Goal: Task Accomplishment & Management: Manage account settings

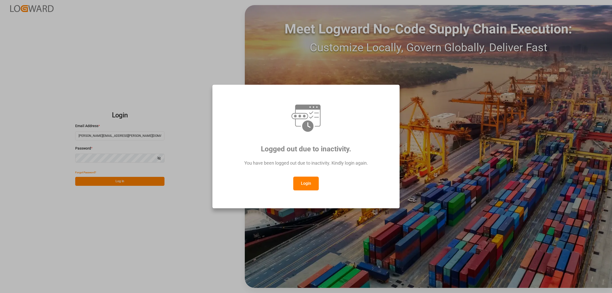
click at [314, 186] on button "Login" at bounding box center [306, 184] width 26 height 14
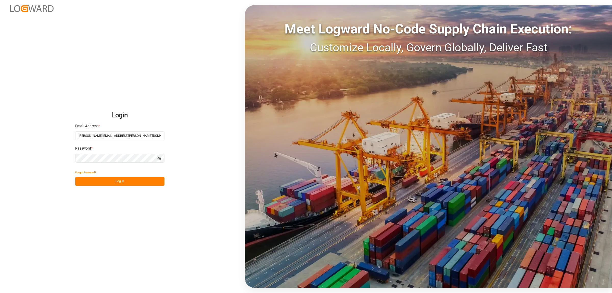
click at [135, 181] on button "Log In" at bounding box center [119, 181] width 89 height 9
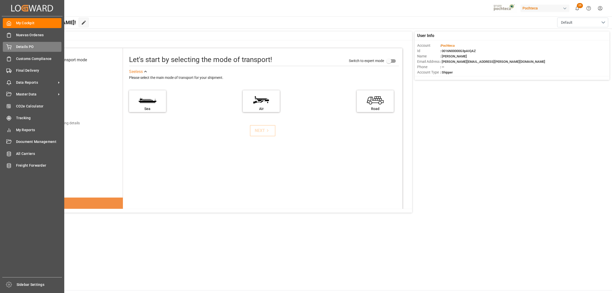
click at [25, 50] on div "Details PO Details PO" at bounding box center [32, 47] width 59 height 10
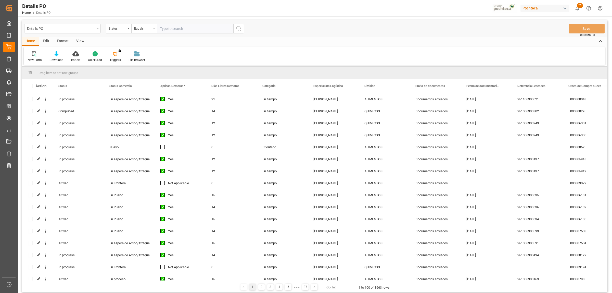
click at [604, 86] on span at bounding box center [605, 86] width 5 height 5
click at [589, 87] on span "filter" at bounding box center [588, 86] width 5 height 5
type input "5000307790"
click at [582, 127] on button "Apply" at bounding box center [585, 129] width 9 height 5
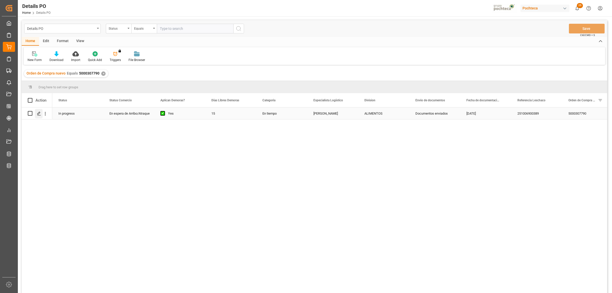
click at [37, 114] on icon "Press SPACE to select this row." at bounding box center [39, 113] width 4 height 4
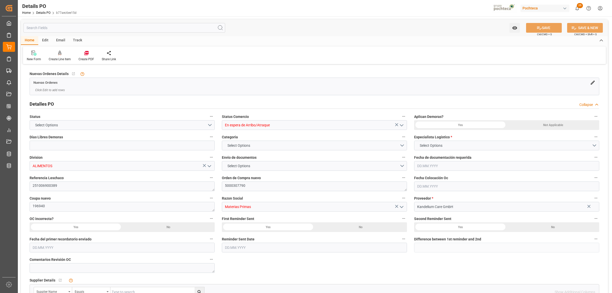
type input "15"
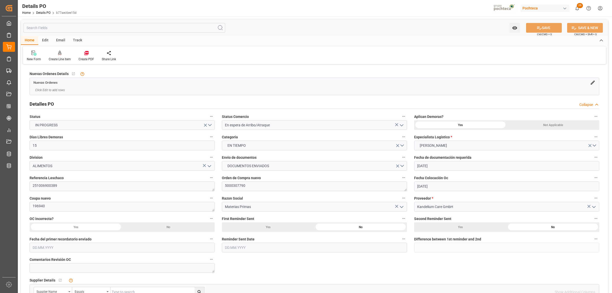
type input "[DATE]"
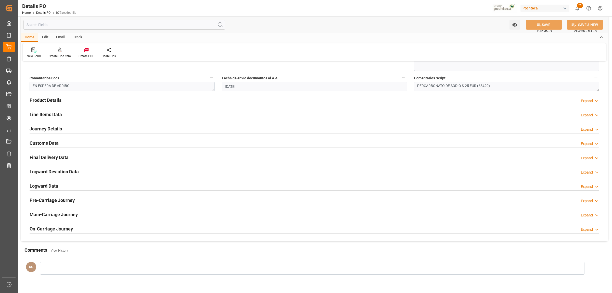
scroll to position [283, 0]
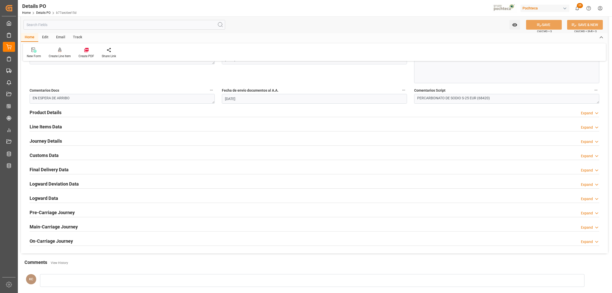
click at [52, 157] on h2 "Customs Data" at bounding box center [44, 155] width 29 height 7
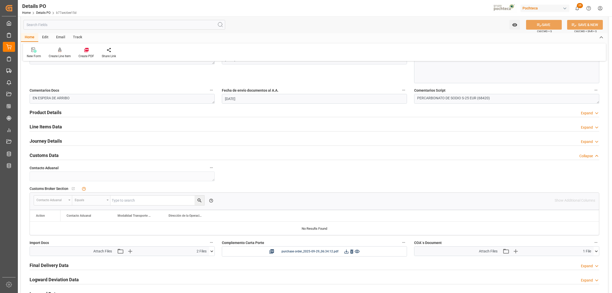
click at [211, 253] on icon at bounding box center [211, 250] width 5 height 5
click at [83, 265] on div "Final_BL_DB9M1X0Z1_V...[PERSON_NAME].PDF" at bounding box center [122, 265] width 179 height 5
click at [207, 265] on icon at bounding box center [208, 265] width 5 height 5
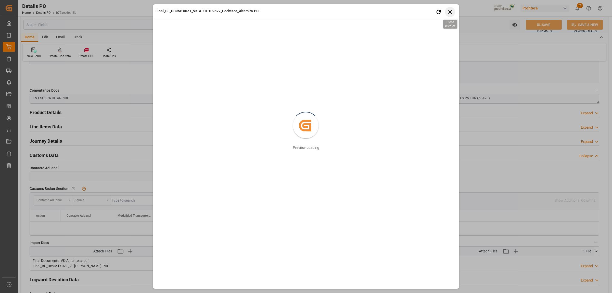
click at [452, 12] on icon "button" at bounding box center [450, 12] width 6 height 6
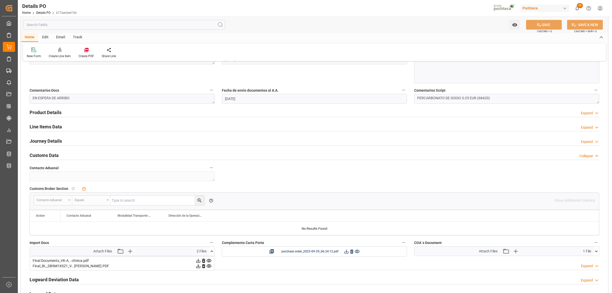
click at [197, 267] on icon at bounding box center [198, 265] width 5 height 5
